Goal: Task Accomplishment & Management: Manage account settings

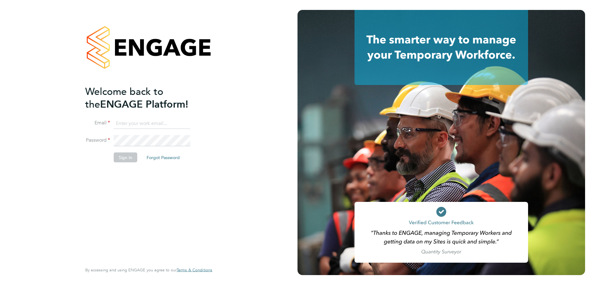
type input "support@engagetech.com"
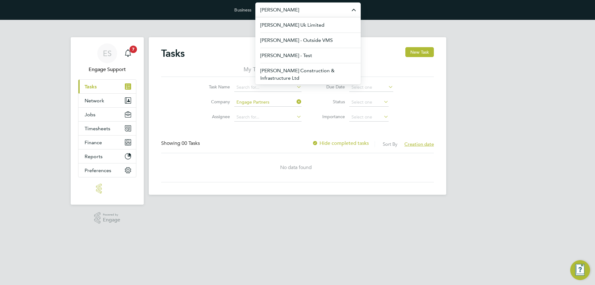
scroll to position [16, 0]
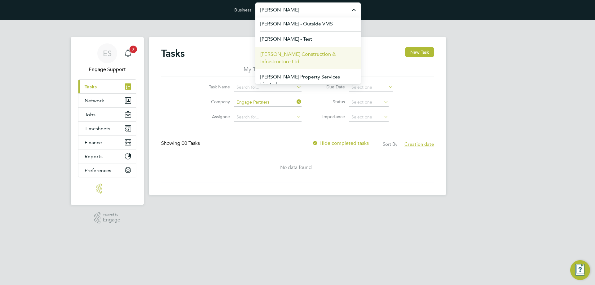
click at [300, 65] on span "[PERSON_NAME] Construction & Infrastructure Ltd" at bounding box center [309, 58] width 96 height 15
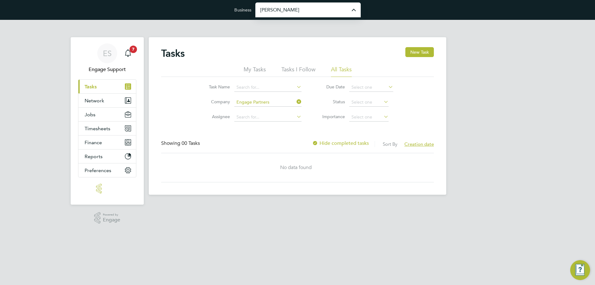
type input "[PERSON_NAME] Construction & Infrastructure Ltd"
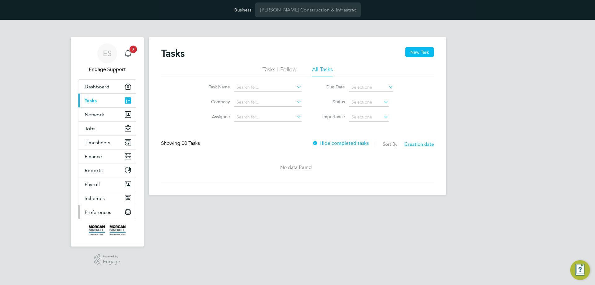
click at [98, 212] on span "Preferences" at bounding box center [98, 212] width 27 height 6
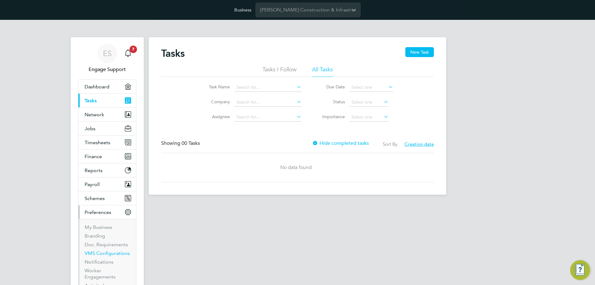
drag, startPoint x: 108, startPoint y: 252, endPoint x: 164, endPoint y: 207, distance: 71.4
click at [108, 252] on link "VMS Configurations" at bounding box center [107, 253] width 45 height 6
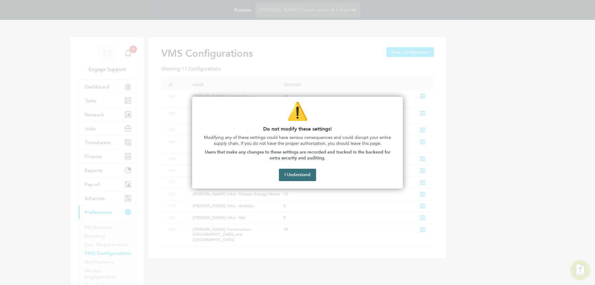
click at [289, 179] on button "I Understand" at bounding box center [297, 175] width 37 height 12
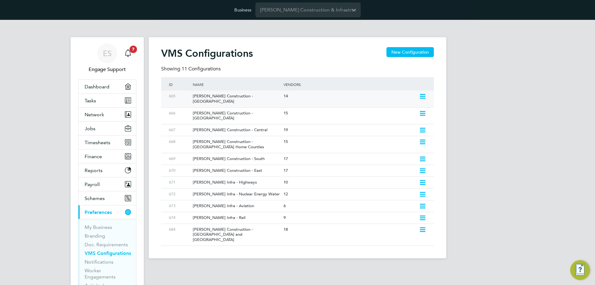
click at [261, 98] on div "Morgan Sindall Construction - Scotland" at bounding box center [235, 99] width 94 height 17
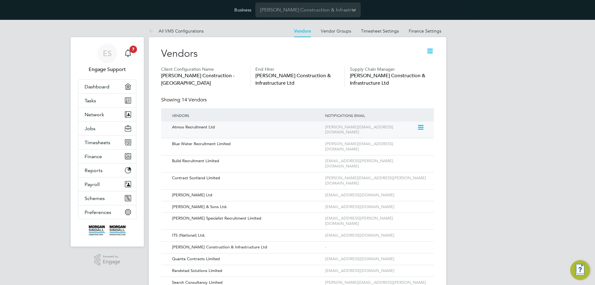
click at [422, 126] on icon at bounding box center [420, 127] width 6 height 7
click at [409, 142] on li "Edit Vendor" at bounding box center [404, 141] width 40 height 9
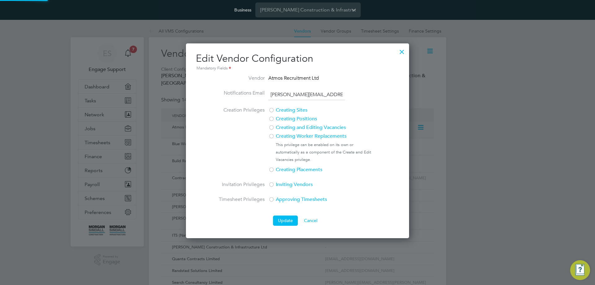
scroll to position [195, 224]
drag, startPoint x: 269, startPoint y: 95, endPoint x: 375, endPoint y: 94, distance: 106.1
click at [375, 94] on li "Notifications Email richard@atmosrecruitment.com" at bounding box center [297, 97] width 159 height 17
click at [402, 51] on div at bounding box center [402, 50] width 11 height 11
